Goal: Task Accomplishment & Management: Use online tool/utility

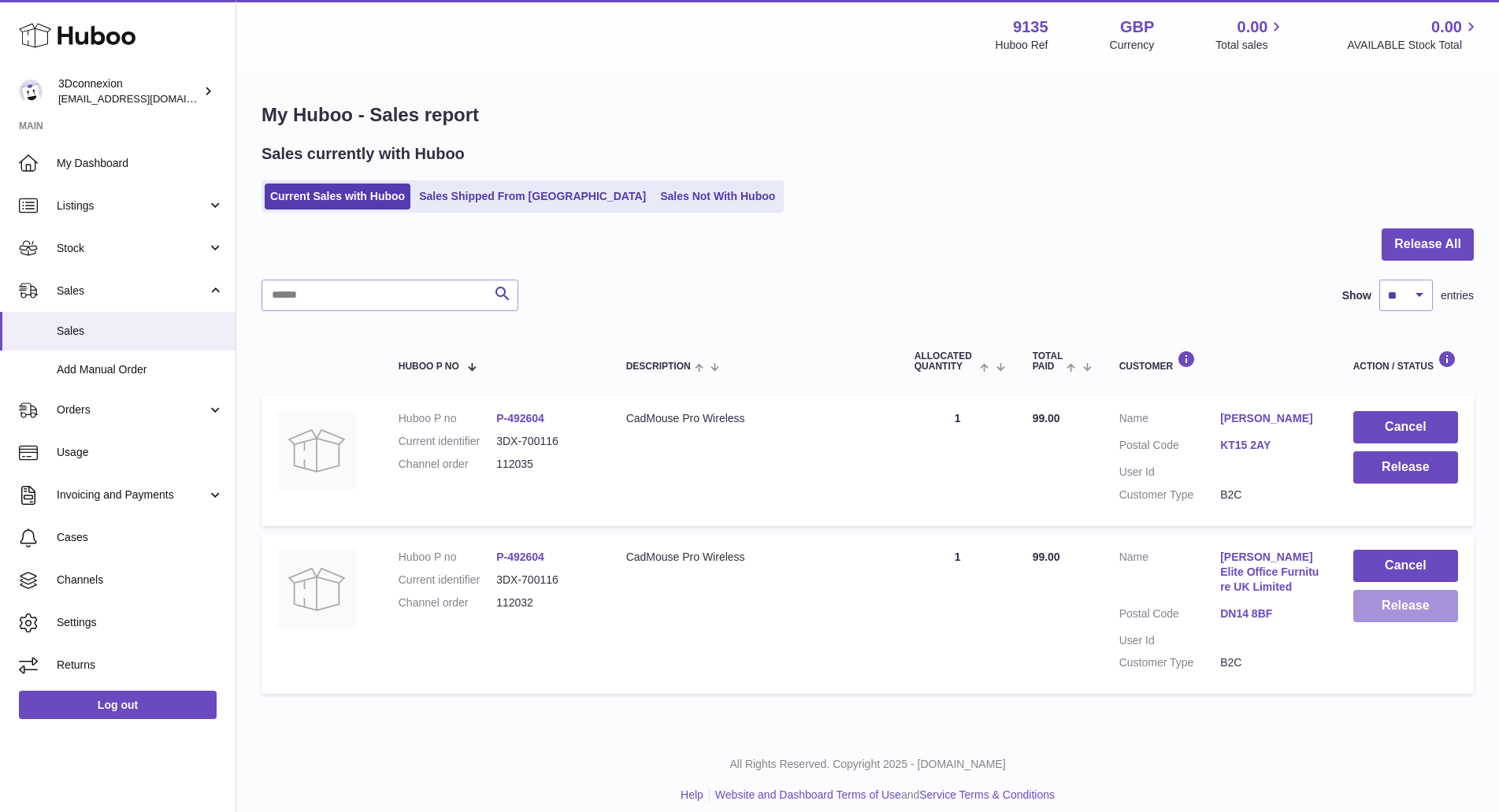
click at [1420, 618] on button "Release" at bounding box center [1406, 606] width 105 height 32
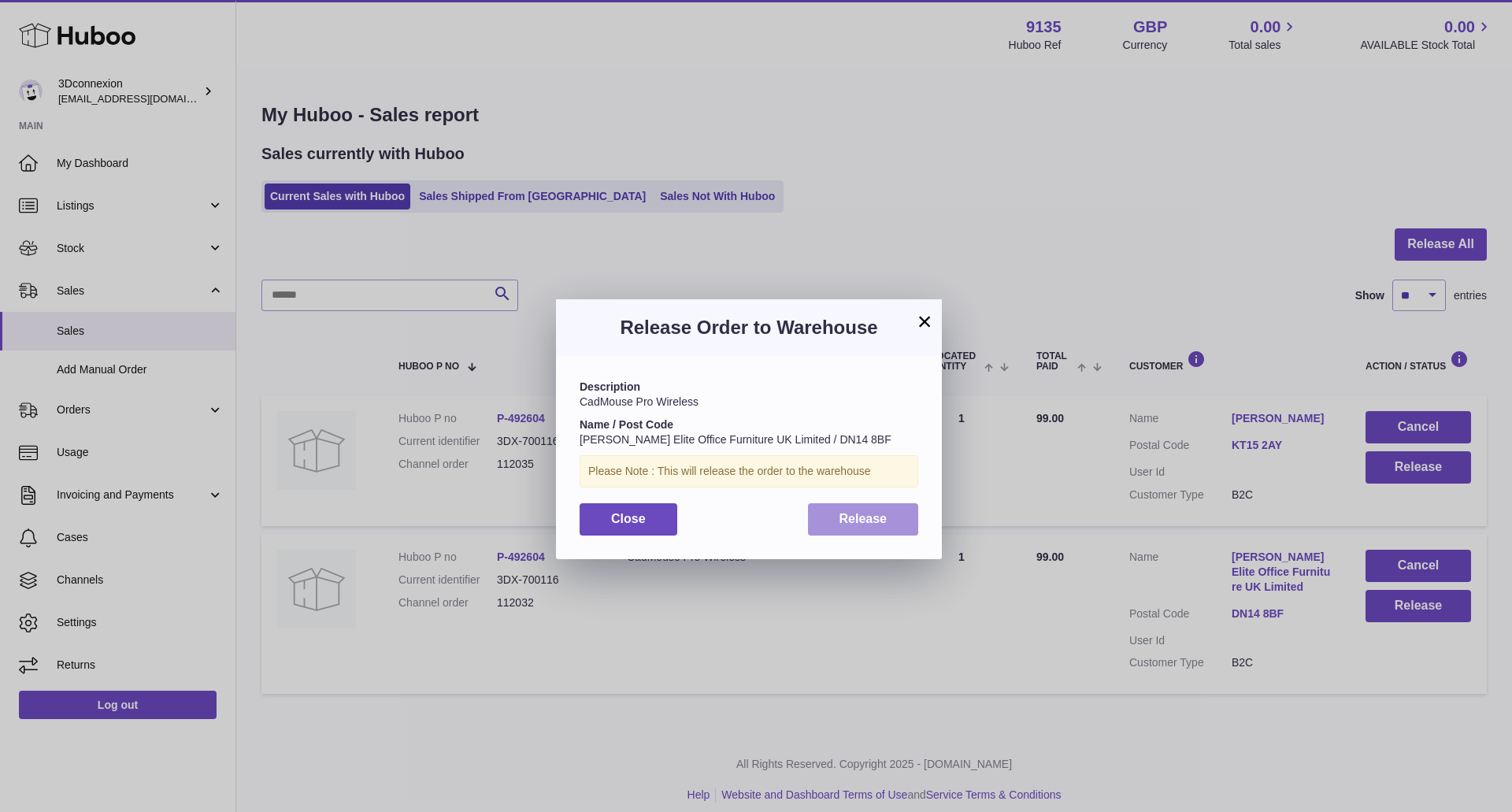
click at [851, 523] on span "Release" at bounding box center [864, 518] width 48 height 13
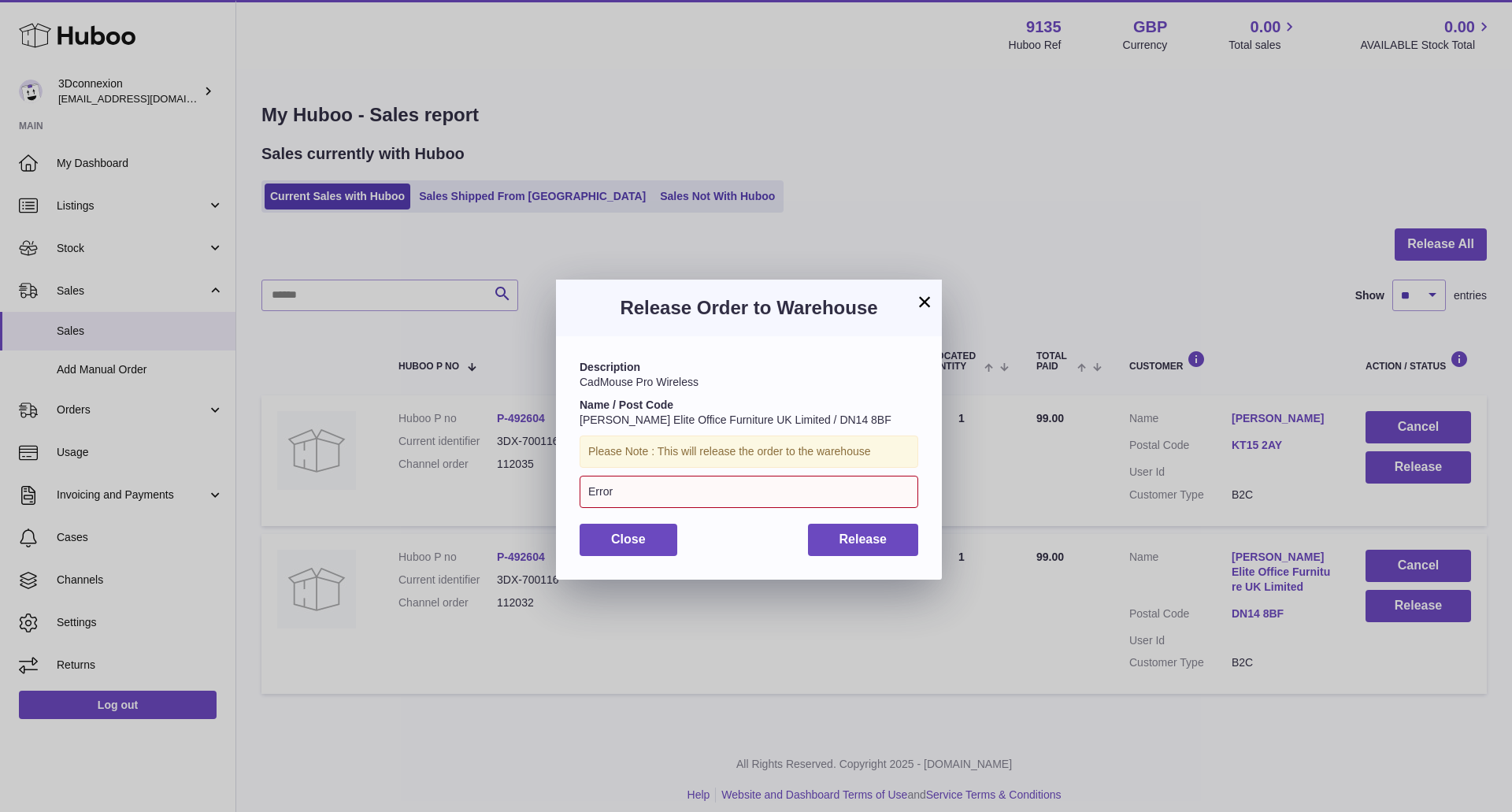
click at [725, 488] on div "Error" at bounding box center [749, 492] width 339 height 32
click at [618, 532] on span "Close" at bounding box center [628, 539] width 35 height 13
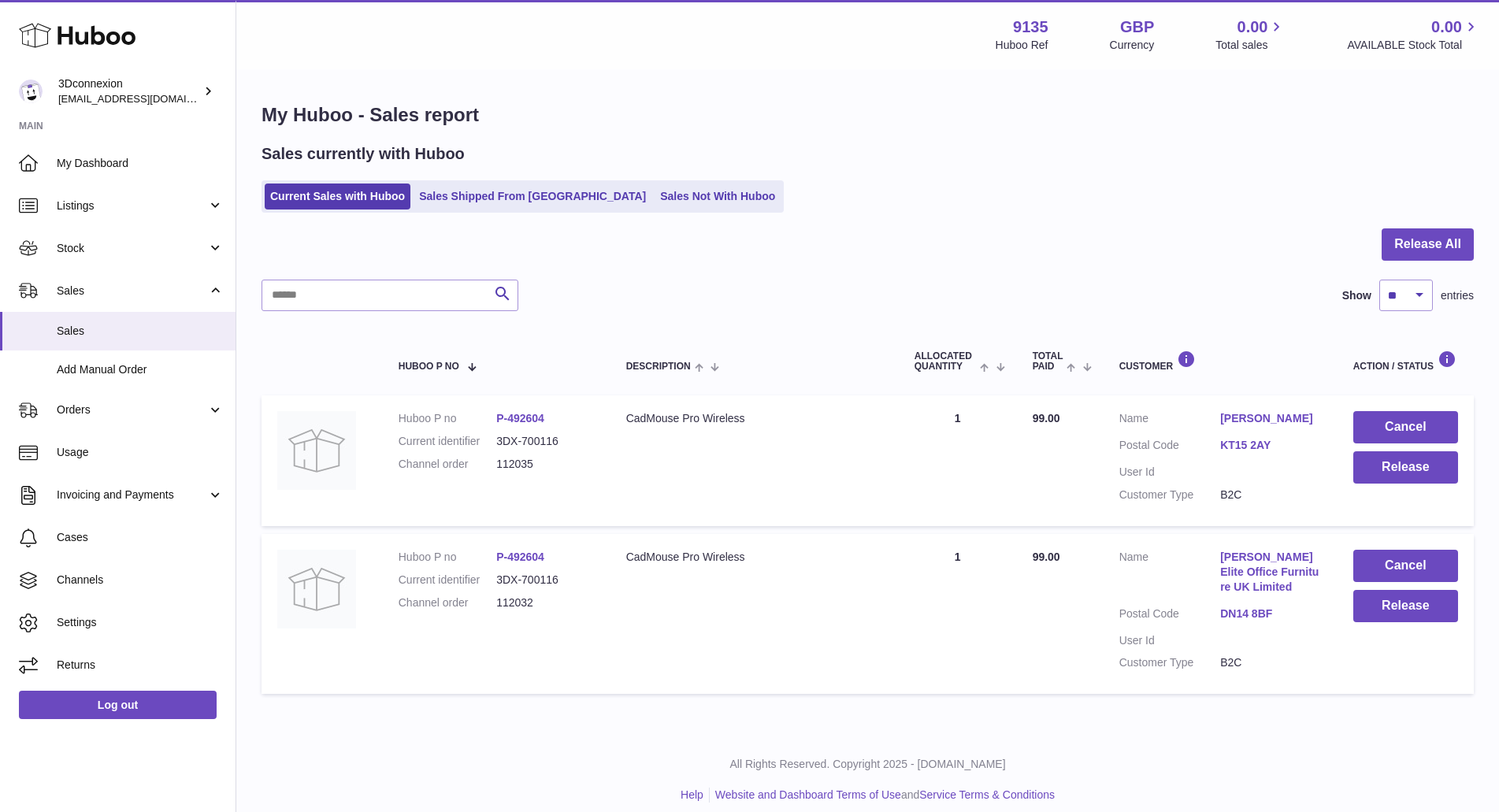
click at [1252, 584] on link "[PERSON_NAME] Elite Office Furniture UK Limited" at bounding box center [1270, 572] width 101 height 45
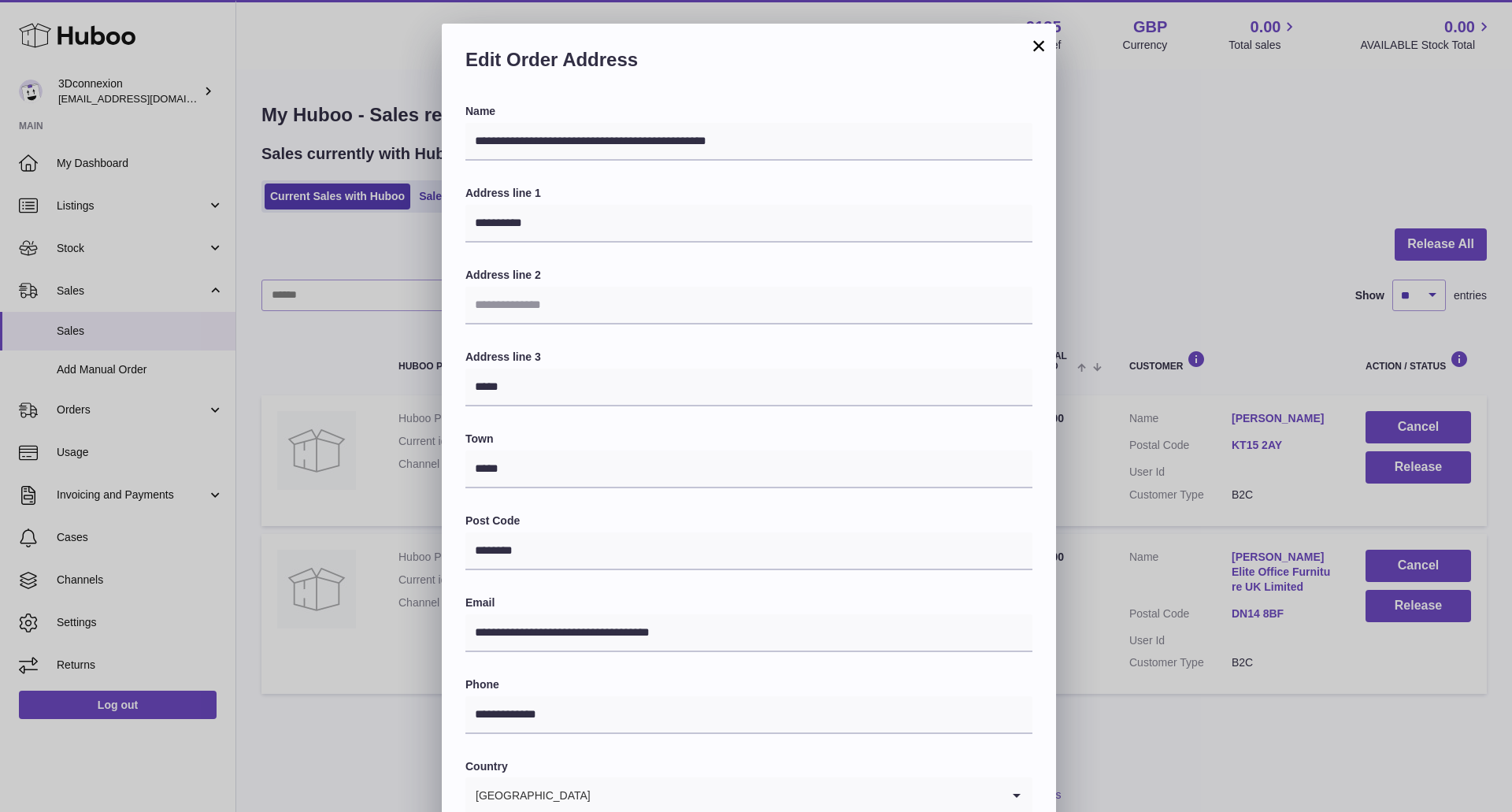
click at [1039, 45] on button "×" at bounding box center [1039, 45] width 19 height 19
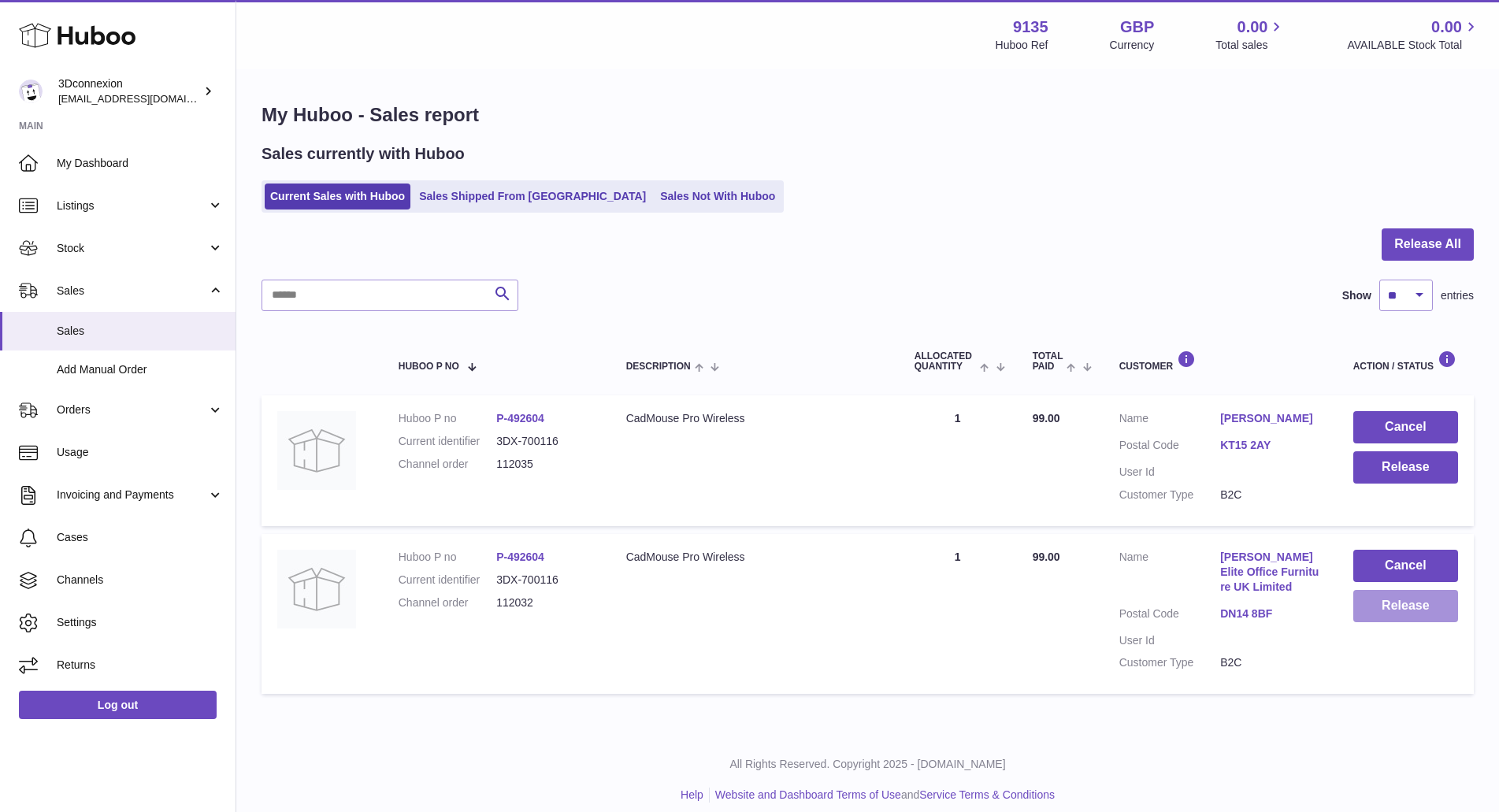
click at [1420, 622] on button "Release" at bounding box center [1406, 606] width 105 height 32
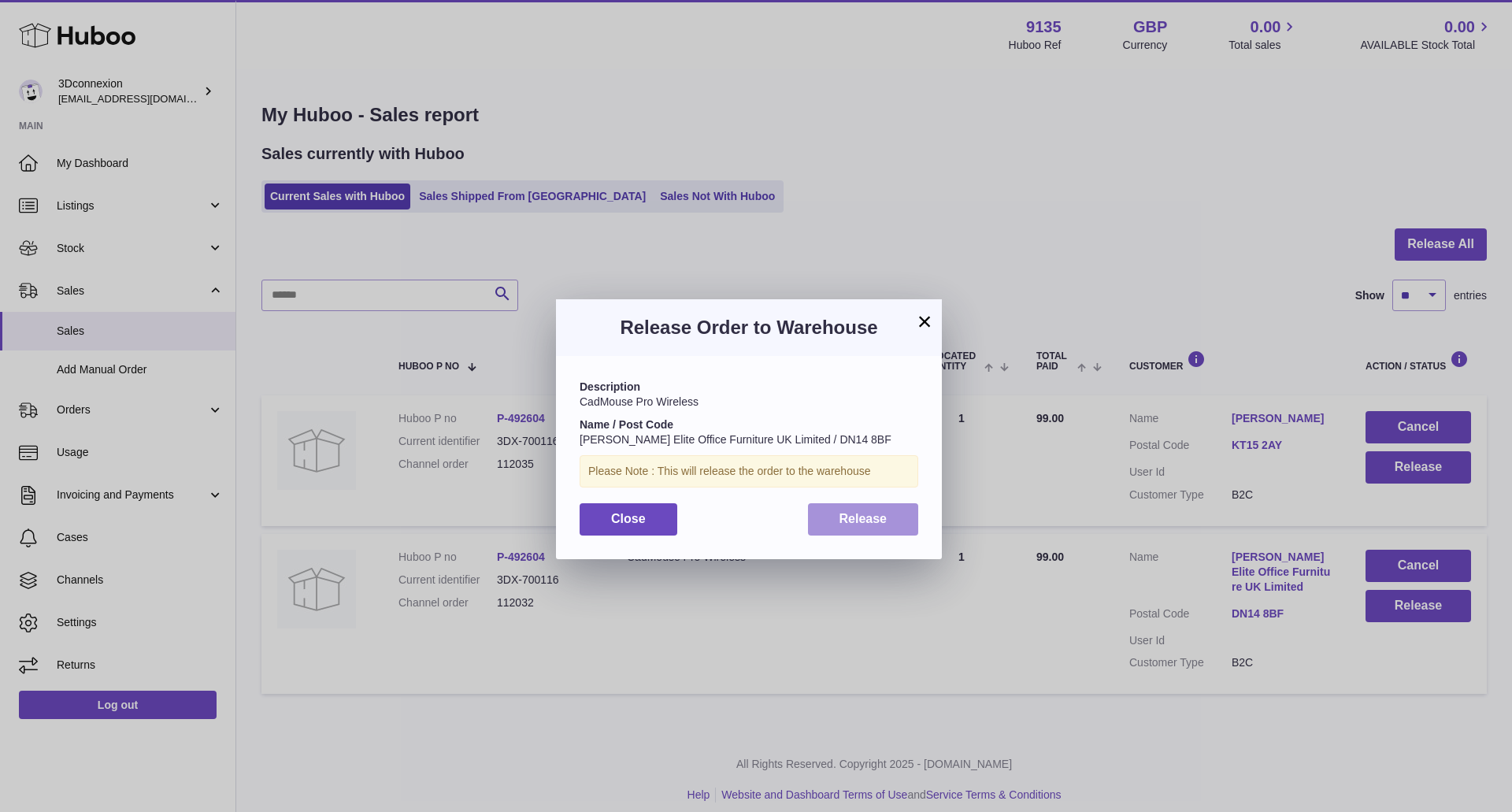
click at [854, 525] on button "Release" at bounding box center [864, 520] width 111 height 32
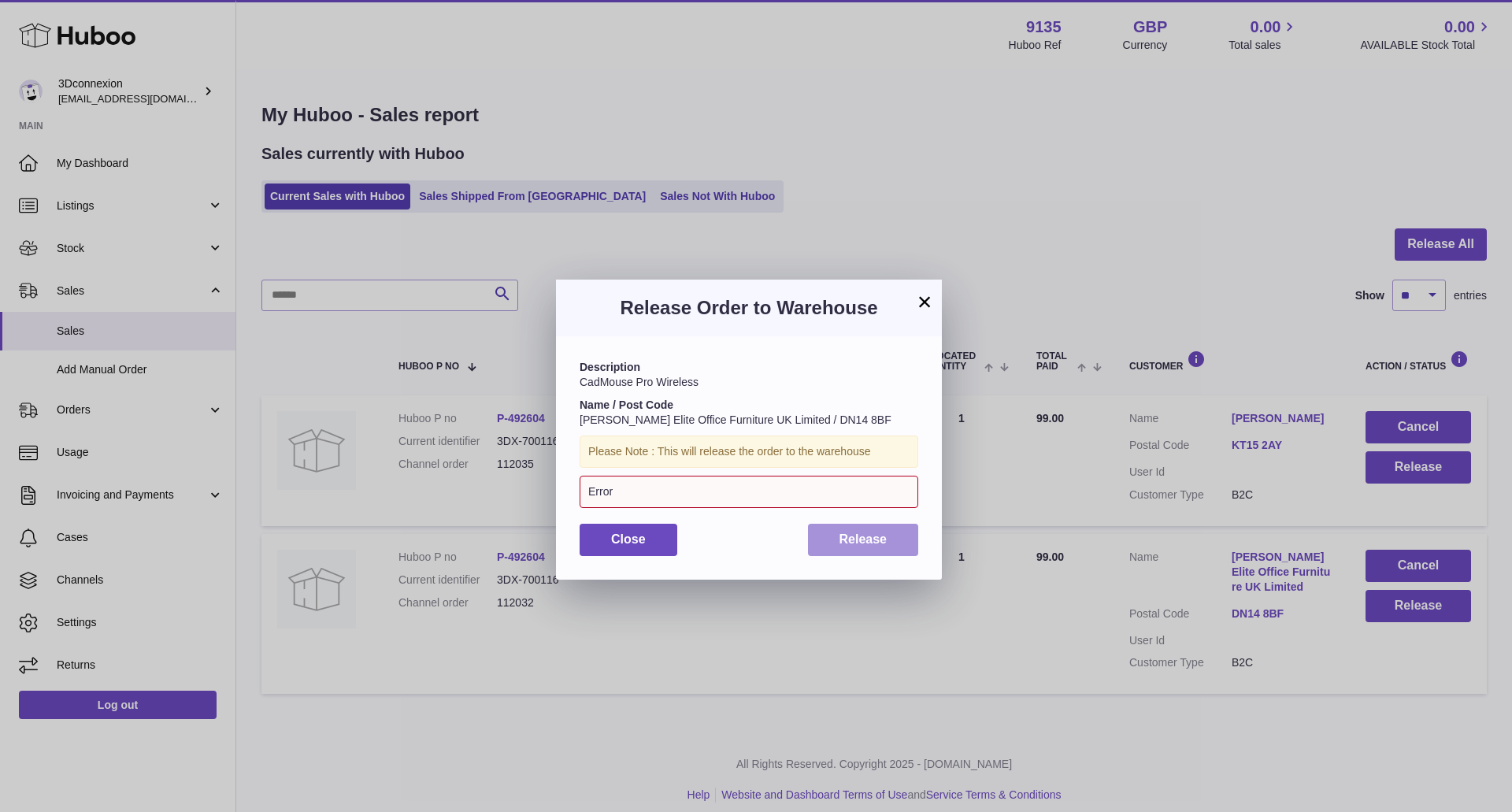
click at [842, 545] on span "Release" at bounding box center [864, 539] width 48 height 13
click at [918, 302] on button "×" at bounding box center [924, 301] width 19 height 19
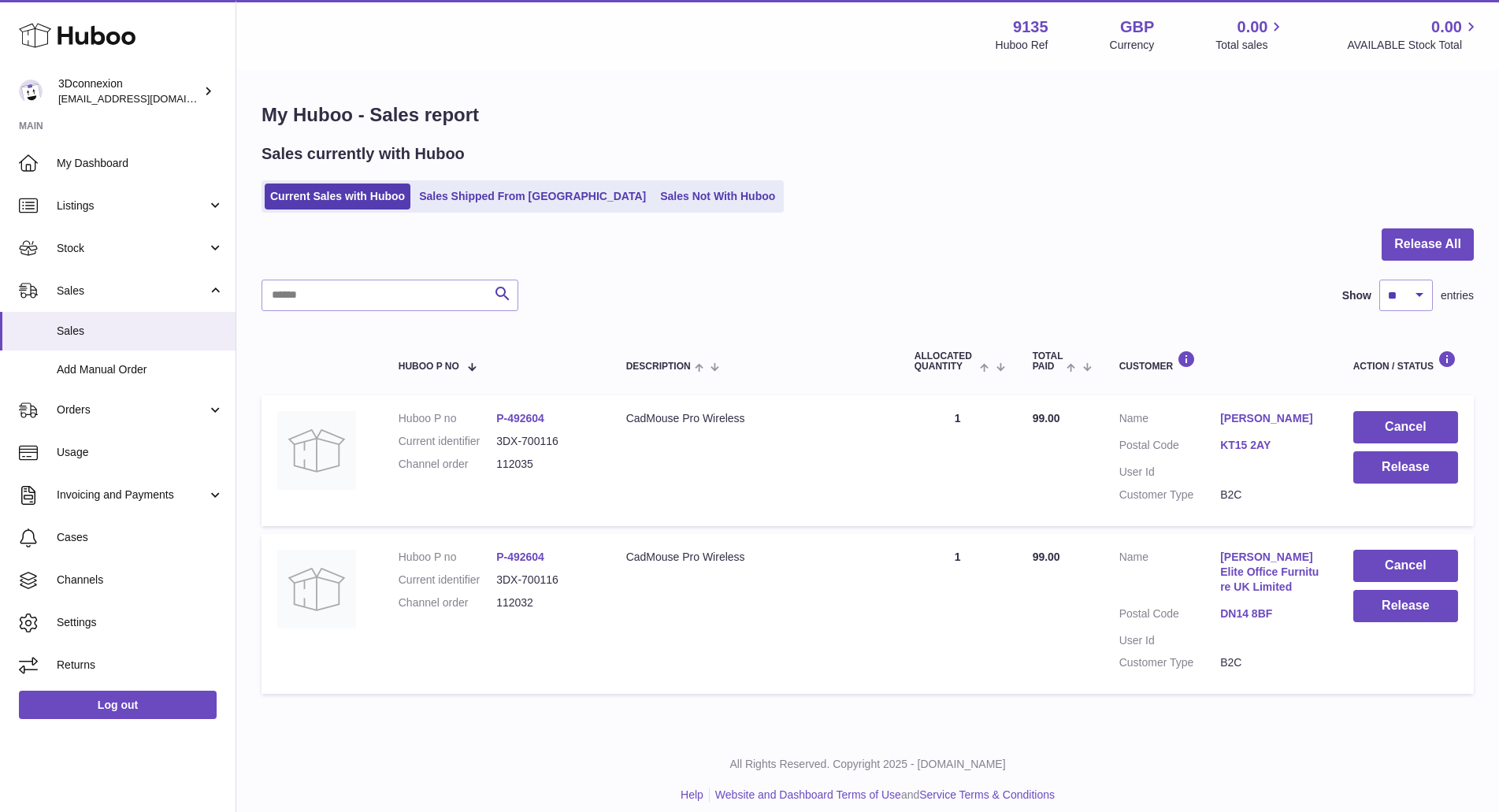
click at [1251, 419] on link "[PERSON_NAME]" at bounding box center [1270, 419] width 101 height 15
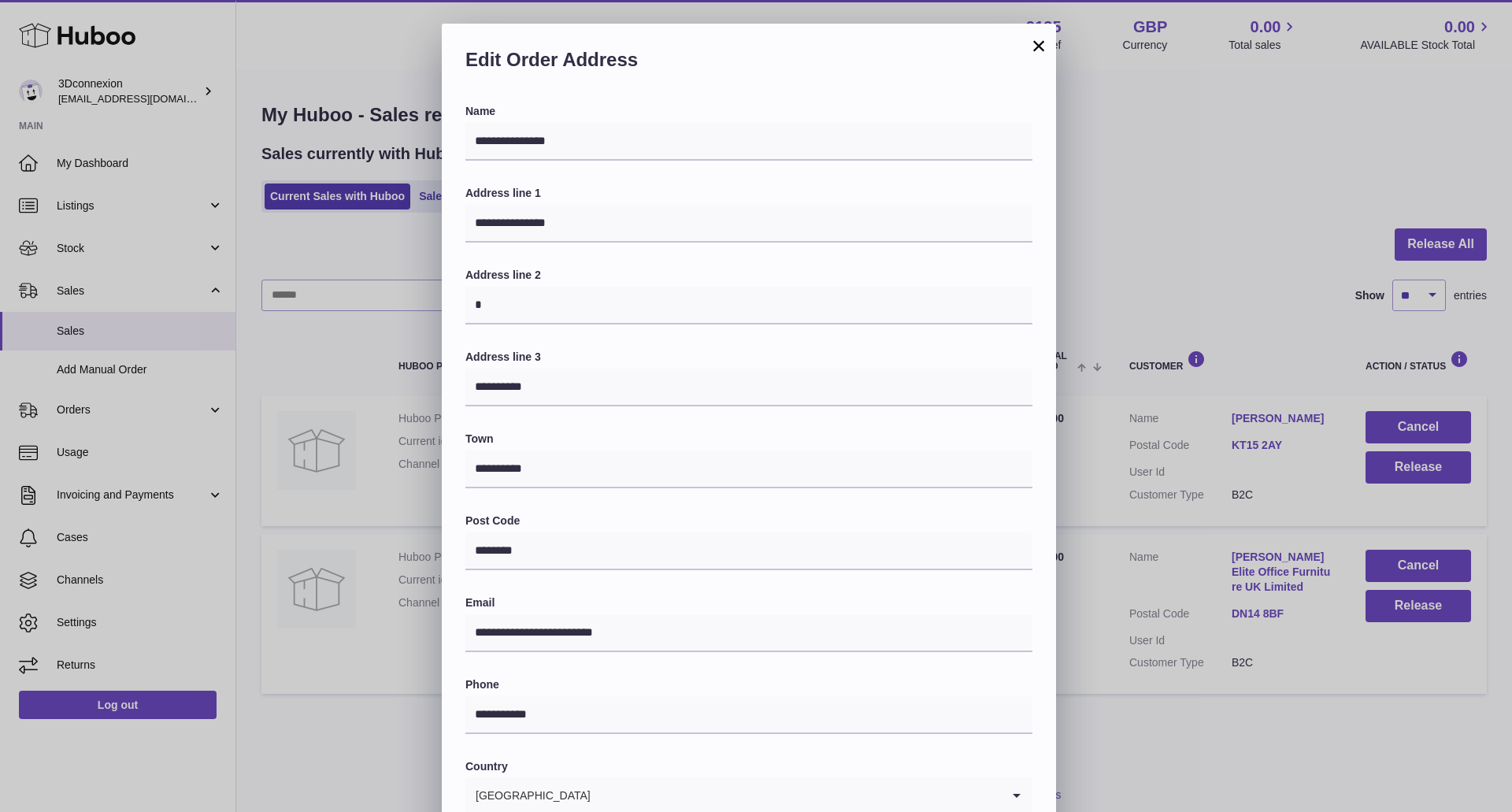
click at [1038, 44] on button "×" at bounding box center [1039, 45] width 19 height 19
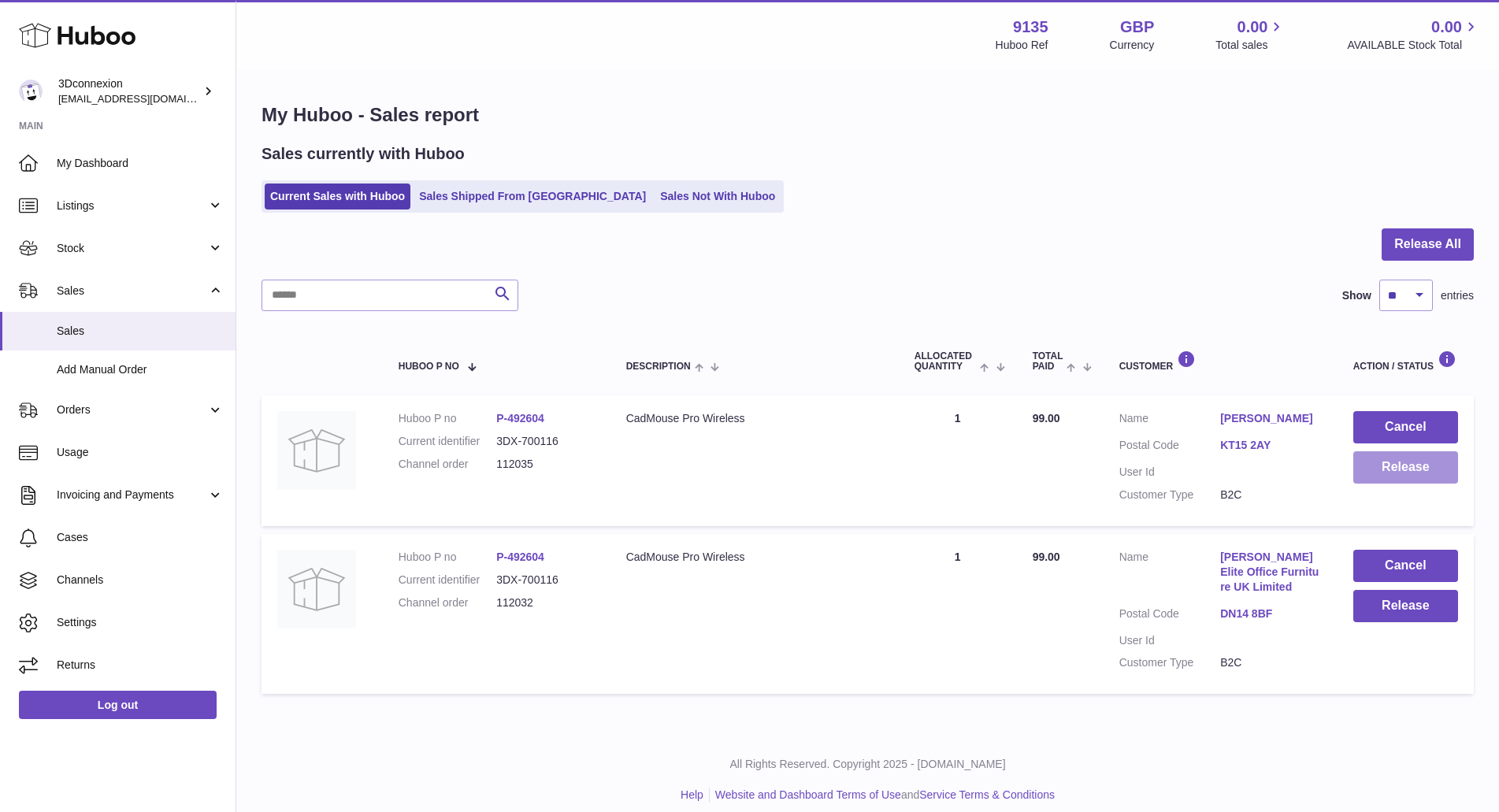
click at [1404, 466] on button "Release" at bounding box center [1406, 468] width 105 height 32
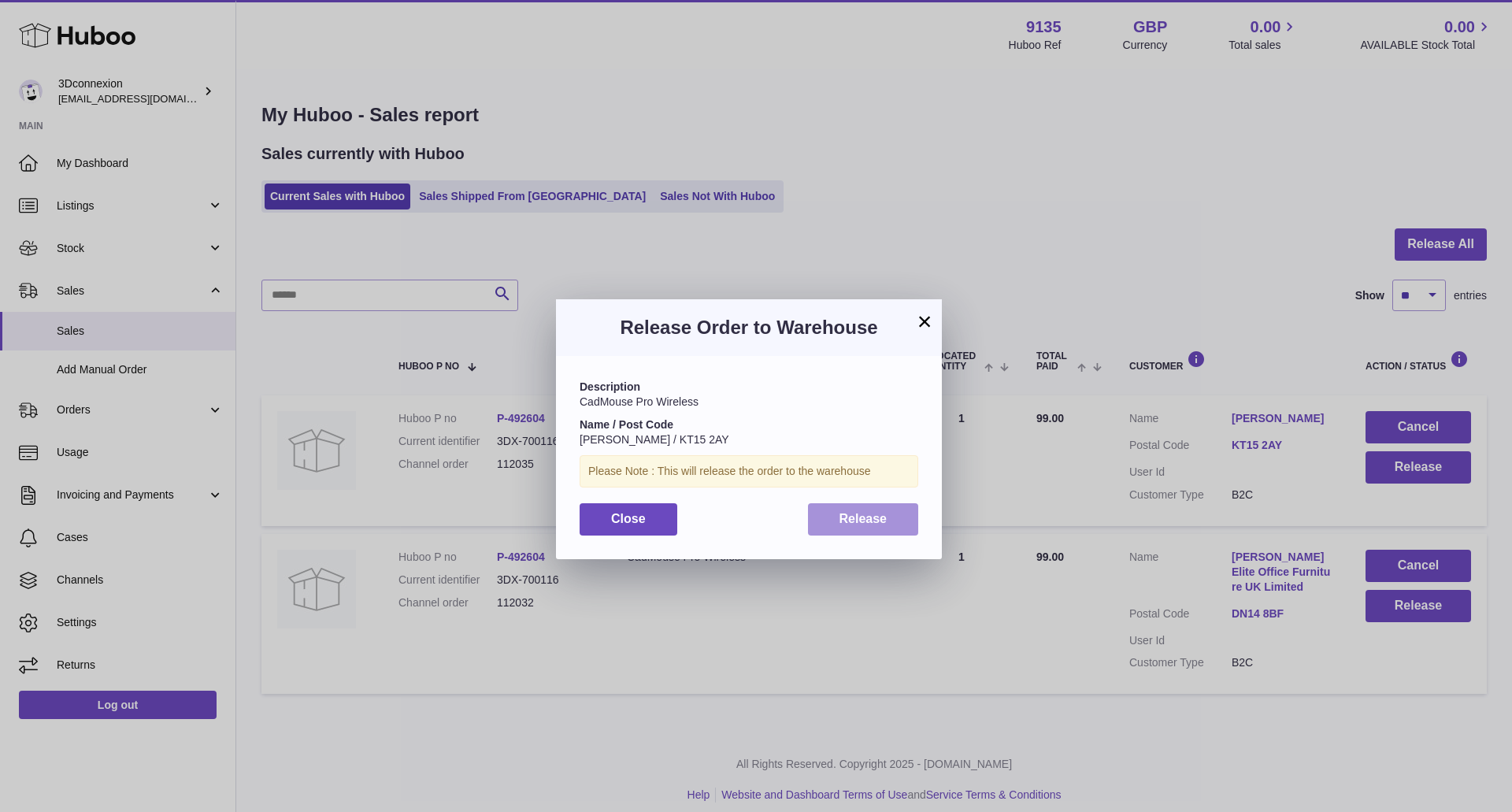
click at [864, 523] on span "Release" at bounding box center [864, 518] width 48 height 13
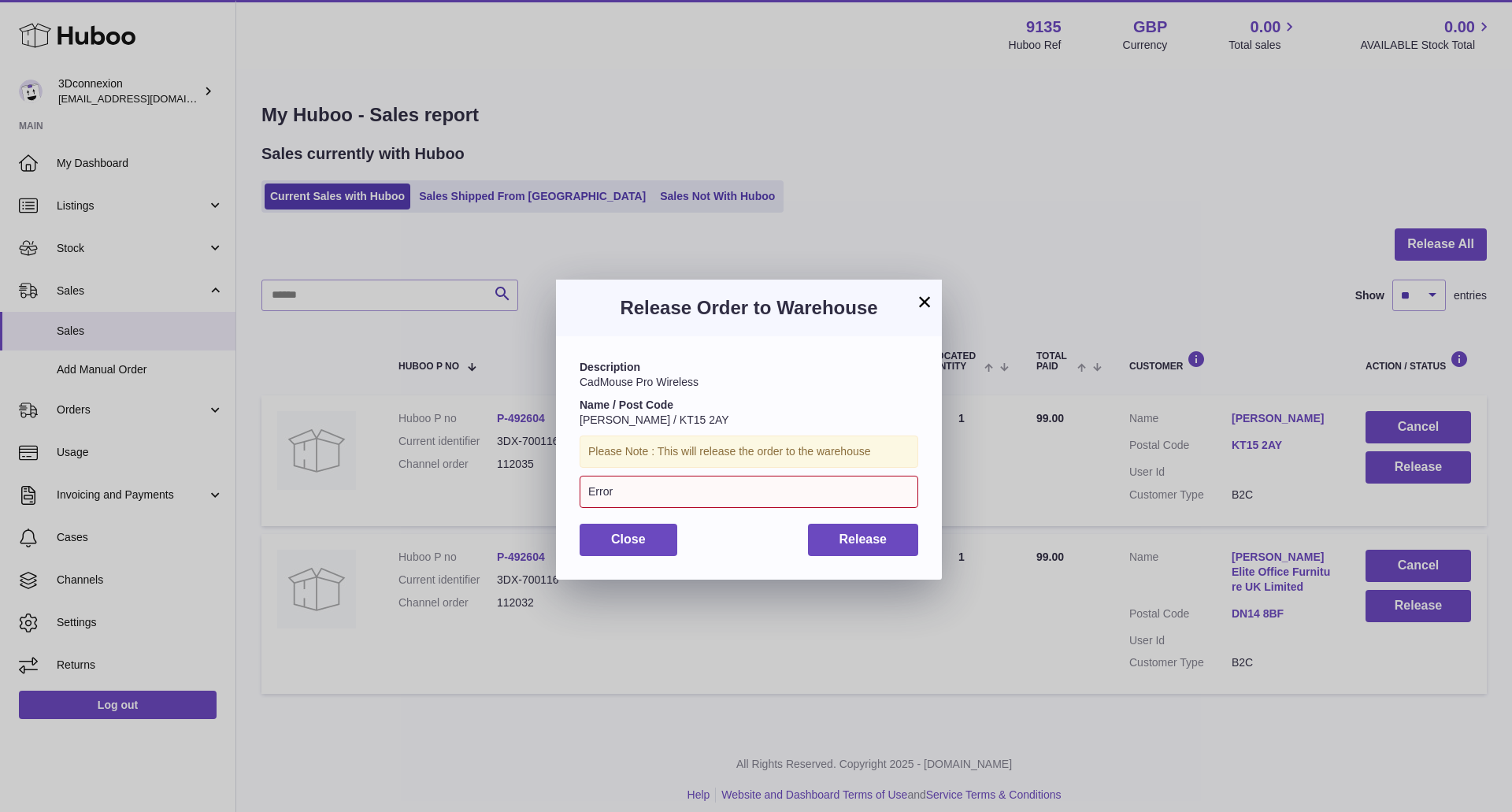
click at [926, 302] on button "×" at bounding box center [924, 301] width 19 height 19
